Goal: Book appointment/travel/reservation

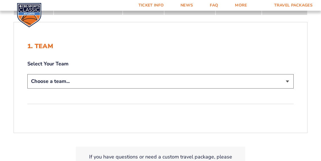
scroll to position [101, 0]
click at [77, 81] on select "Choose a team... [US_STATE] Wildcats [US_STATE] State Buckeyes [US_STATE] Tar H…" at bounding box center [160, 81] width 266 height 14
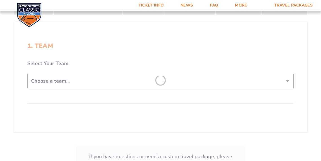
select select "12956"
click at [27, 74] on select "Choose a team... [US_STATE] Wildcats [US_STATE] State Buckeyes [US_STATE] Tar H…" at bounding box center [160, 81] width 266 height 14
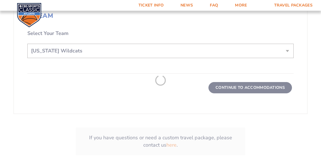
scroll to position [171, 0]
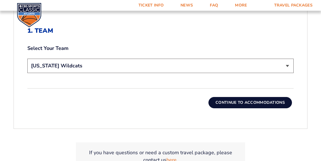
click at [245, 103] on button "Continue To Accommodations" at bounding box center [249, 102] width 83 height 11
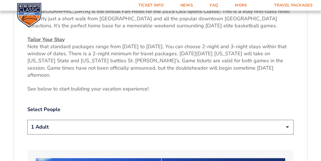
scroll to position [259, 0]
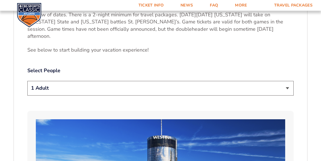
click at [90, 81] on select "1 Adult 2 Adults 3 Adults 4 Adults 2 Adults + 1 Child 2 Adults + 2 Children 2 A…" at bounding box center [160, 88] width 266 height 14
select select "2 Adults"
click at [27, 81] on select "1 Adult 2 Adults 3 Adults 4 Adults 2 Adults + 1 Child 2 Adults + 2 Children 2 A…" at bounding box center [160, 88] width 266 height 14
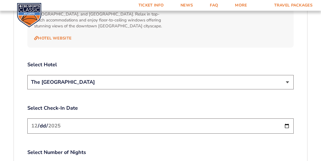
scroll to position [624, 0]
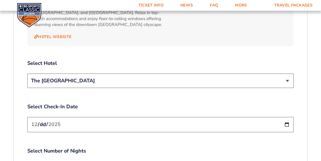
click at [96, 74] on select "The [GEOGRAPHIC_DATA]" at bounding box center [160, 81] width 266 height 14
click at [114, 60] on label "Select Hotel" at bounding box center [160, 63] width 266 height 7
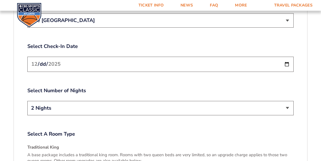
scroll to position [685, 0]
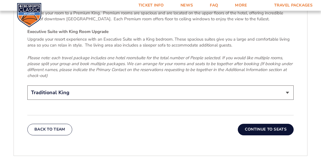
click at [272, 124] on button "Continue To Seats" at bounding box center [266, 129] width 56 height 11
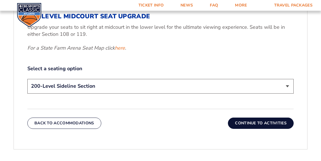
scroll to position [251, 0]
click at [242, 116] on div "Back To Accommodations Continue To Activities" at bounding box center [160, 119] width 266 height 20
click at [244, 122] on button "Continue To Activities" at bounding box center [261, 122] width 66 height 11
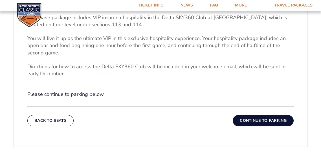
scroll to position [190, 0]
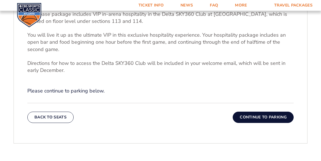
click at [285, 115] on button "Continue To Parking" at bounding box center [263, 117] width 61 height 11
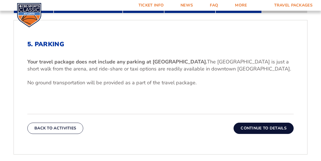
click at [277, 129] on button "Continue To Details" at bounding box center [263, 128] width 60 height 11
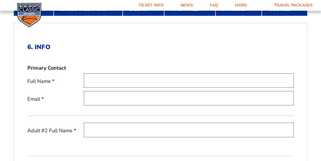
scroll to position [138, 0]
